Goal: Transaction & Acquisition: Obtain resource

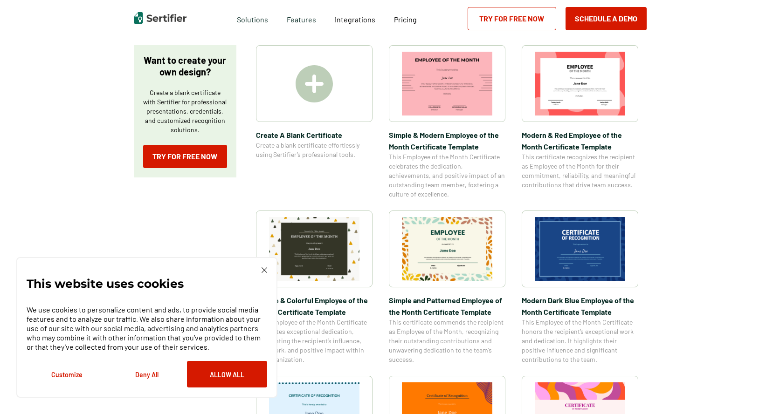
scroll to position [186, 0]
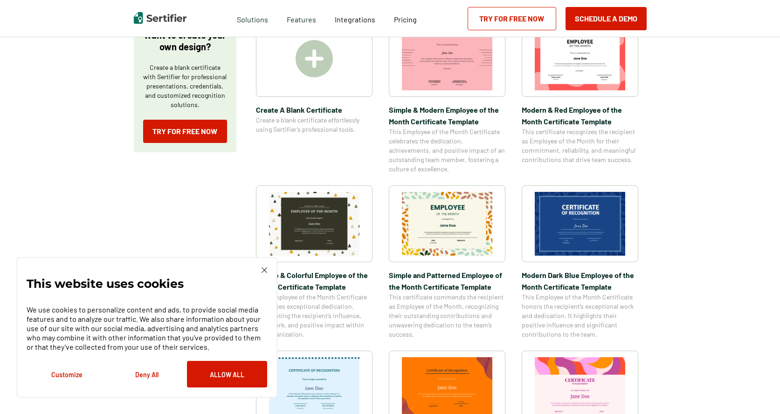
click at [327, 88] on div at bounding box center [314, 58] width 117 height 77
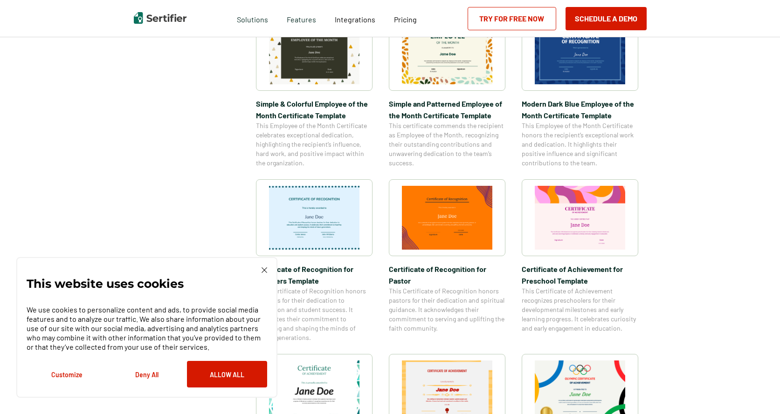
scroll to position [373, 0]
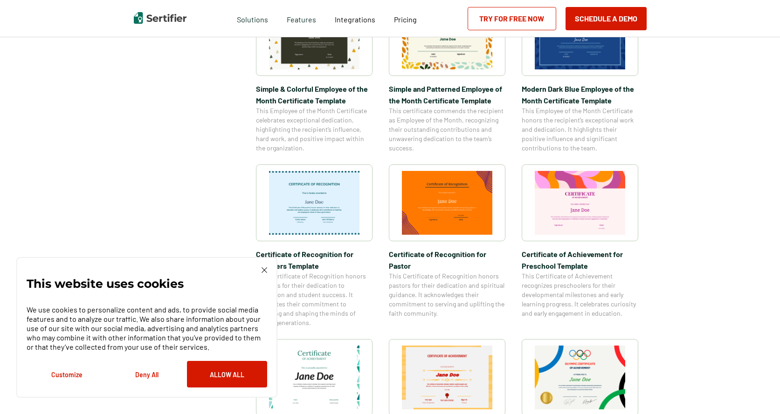
click at [319, 216] on img at bounding box center [314, 203] width 90 height 64
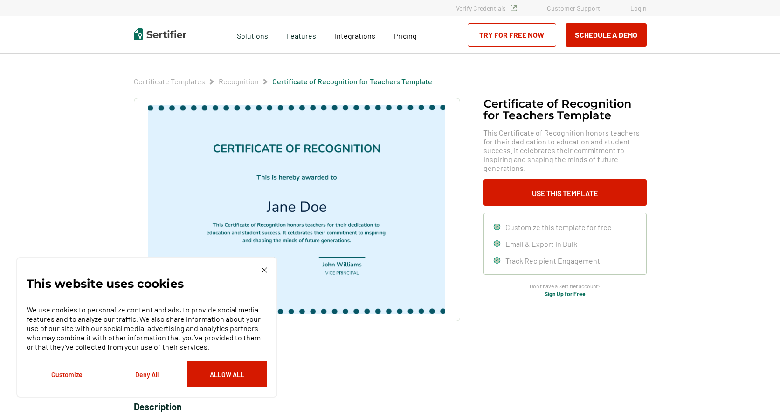
drag, startPoint x: 244, startPoint y: 375, endPoint x: 246, endPoint y: 365, distance: 10.4
click at [245, 375] on button "Allow All" at bounding box center [227, 374] width 80 height 27
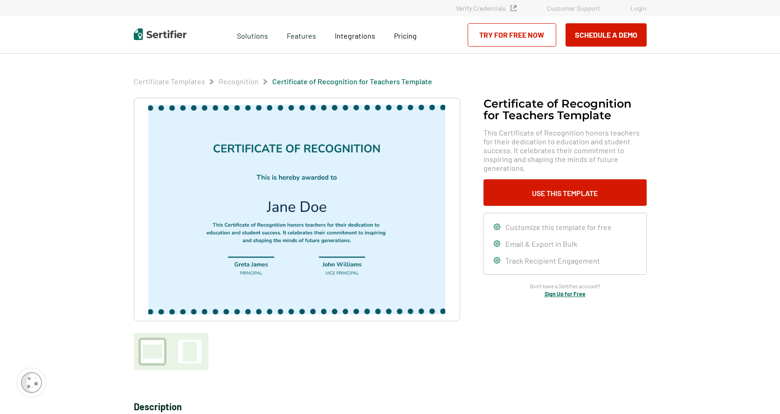
scroll to position [373, 0]
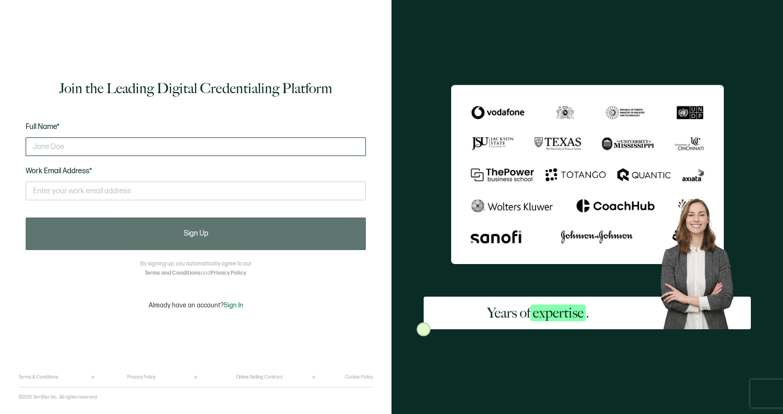
click at [120, 152] on input "text" at bounding box center [196, 147] width 340 height 19
